Goal: Task Accomplishment & Management: Complete application form

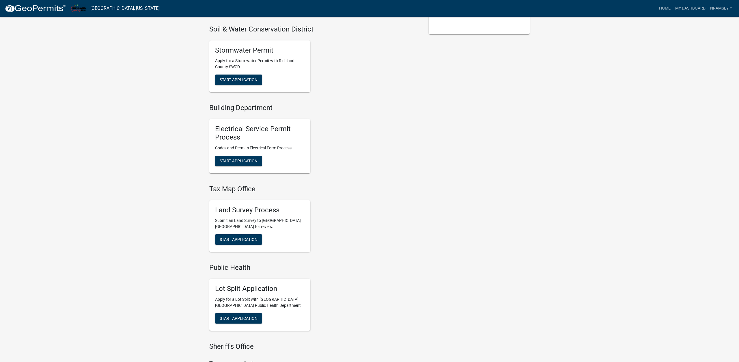
scroll to position [271, 0]
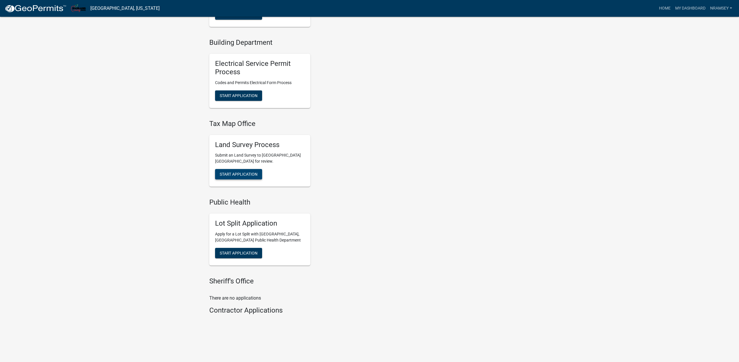
click at [234, 174] on span "Start Application" at bounding box center [239, 174] width 38 height 5
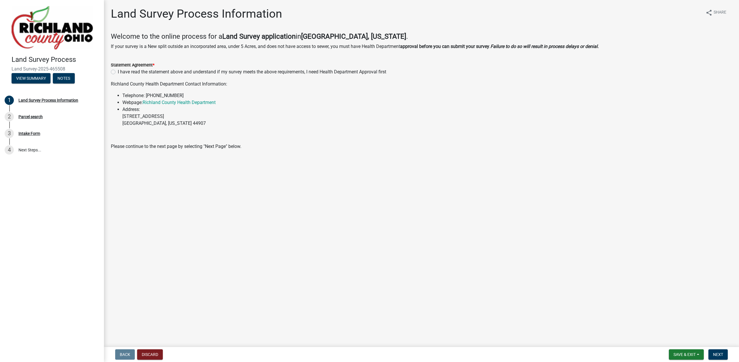
click at [118, 73] on label "I have read the statement above and understand if my survey meets the above req…" at bounding box center [252, 71] width 268 height 7
click at [118, 72] on input "I have read the statement above and understand if my survey meets the above req…" at bounding box center [120, 70] width 4 height 4
radio input "true"
click at [714, 350] on button "Next" at bounding box center [717, 354] width 19 height 10
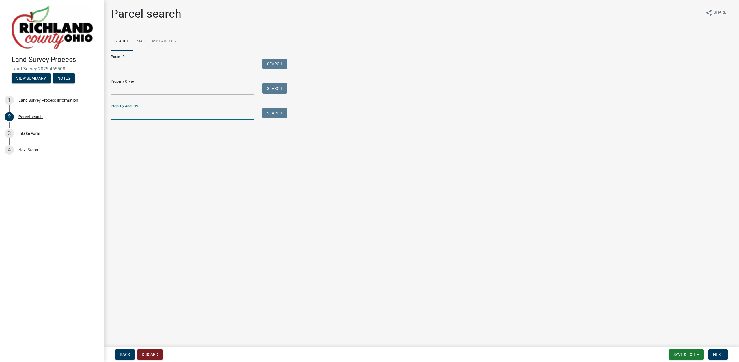
click at [124, 114] on input "Property Address:" at bounding box center [182, 114] width 143 height 12
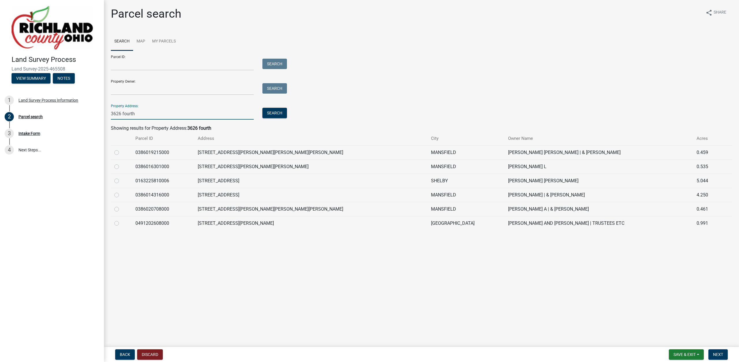
type input "3626 fourth"
click at [121, 191] on label at bounding box center [121, 191] width 0 height 0
click at [121, 195] on input "radio" at bounding box center [123, 193] width 4 height 4
radio input "true"
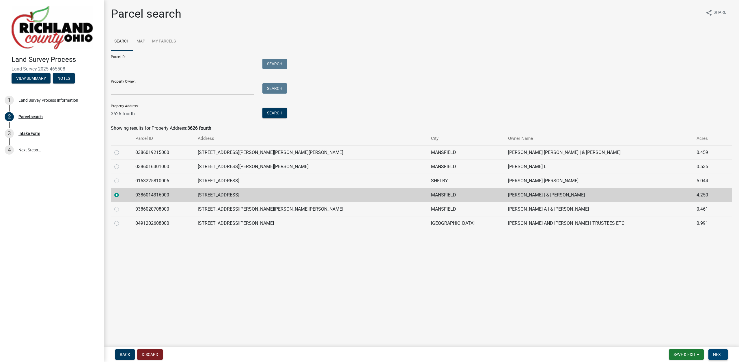
click at [713, 352] on span "Next" at bounding box center [718, 354] width 10 height 5
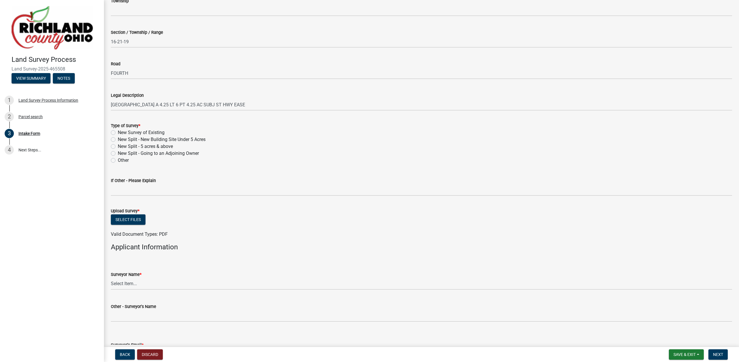
scroll to position [197, 0]
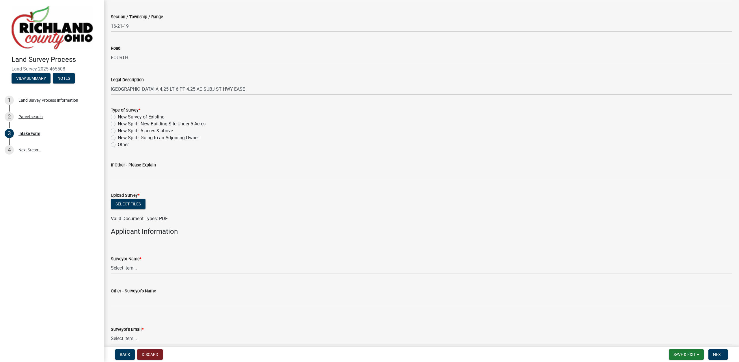
click at [126, 118] on label "New Survey of Existing" at bounding box center [141, 116] width 47 height 7
click at [122, 117] on input "New Survey of Existing" at bounding box center [120, 115] width 4 height 4
radio input "true"
click at [127, 205] on button "Select files" at bounding box center [128, 204] width 35 height 10
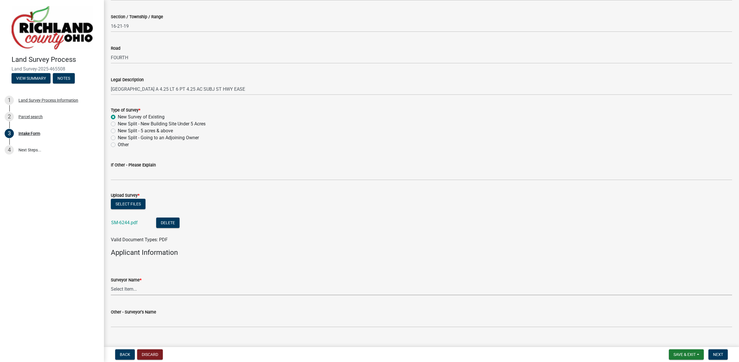
click at [111, 283] on select "Select Item... [PERSON_NAME], [PERSON_NAME], [PERSON_NAME], [PERSON_NAME], [PER…" at bounding box center [421, 289] width 621 height 12
click option "[PERSON_NAME]" at bounding box center [0, 0] width 0 height 0
select select "df139baa-c9dd-46a0-9de6-e37622936459"
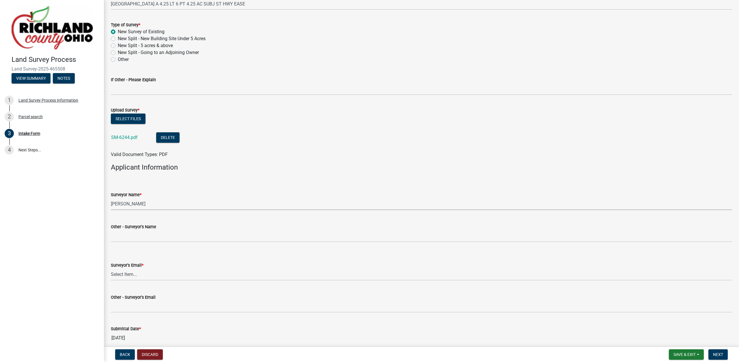
scroll to position [296, 0]
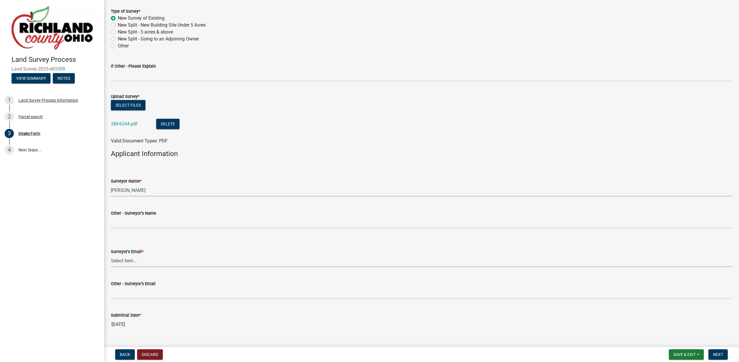
click at [111, 255] on select "Select Item... [EMAIL_ADDRESS][DOMAIN_NAME] [EMAIL_ADDRESS][DOMAIN_NAME] [EMAIL…" at bounding box center [421, 261] width 621 height 12
click option "[EMAIL_ADDRESS][PERSON_NAME][DOMAIN_NAME]" at bounding box center [0, 0] width 0 height 0
select select "4dbc78f8-37a7-4574-bd6a-c6ff1eaed890"
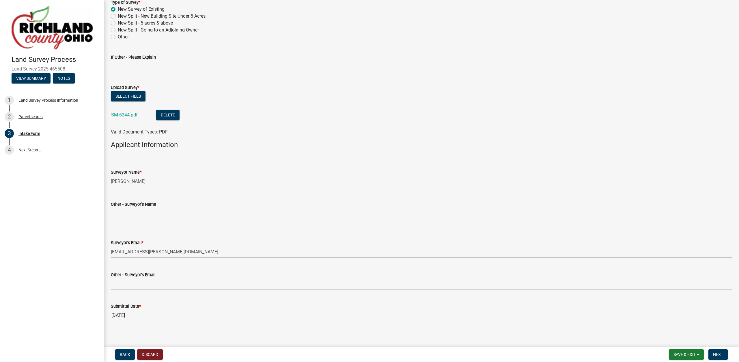
scroll to position [309, 0]
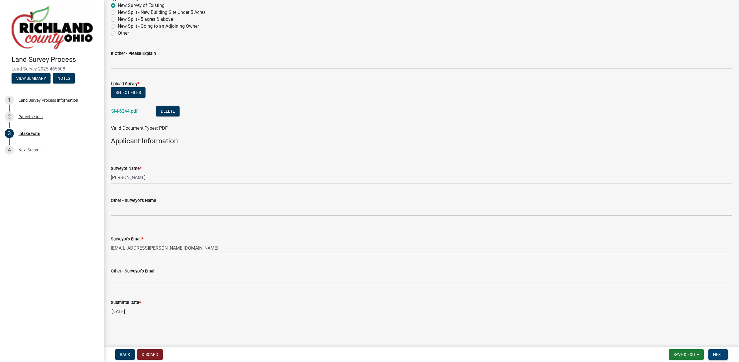
click at [713, 353] on span "Next" at bounding box center [718, 354] width 10 height 5
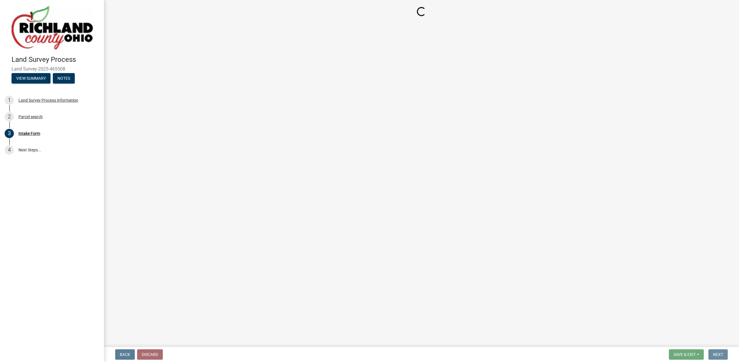
scroll to position [0, 0]
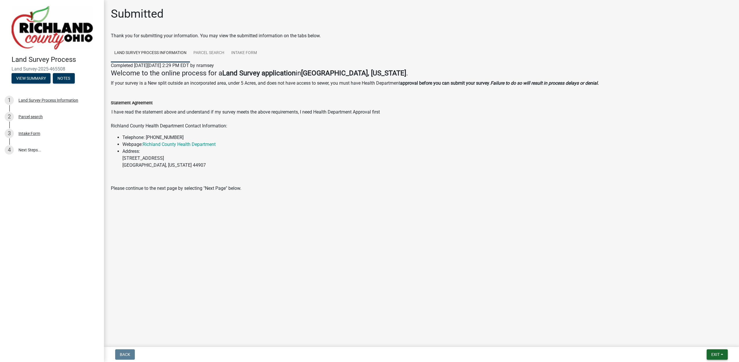
click at [710, 351] on button "Exit" at bounding box center [717, 354] width 21 height 10
click at [705, 340] on button "Save & Exit" at bounding box center [705, 339] width 46 height 14
